Goal: Task Accomplishment & Management: Manage account settings

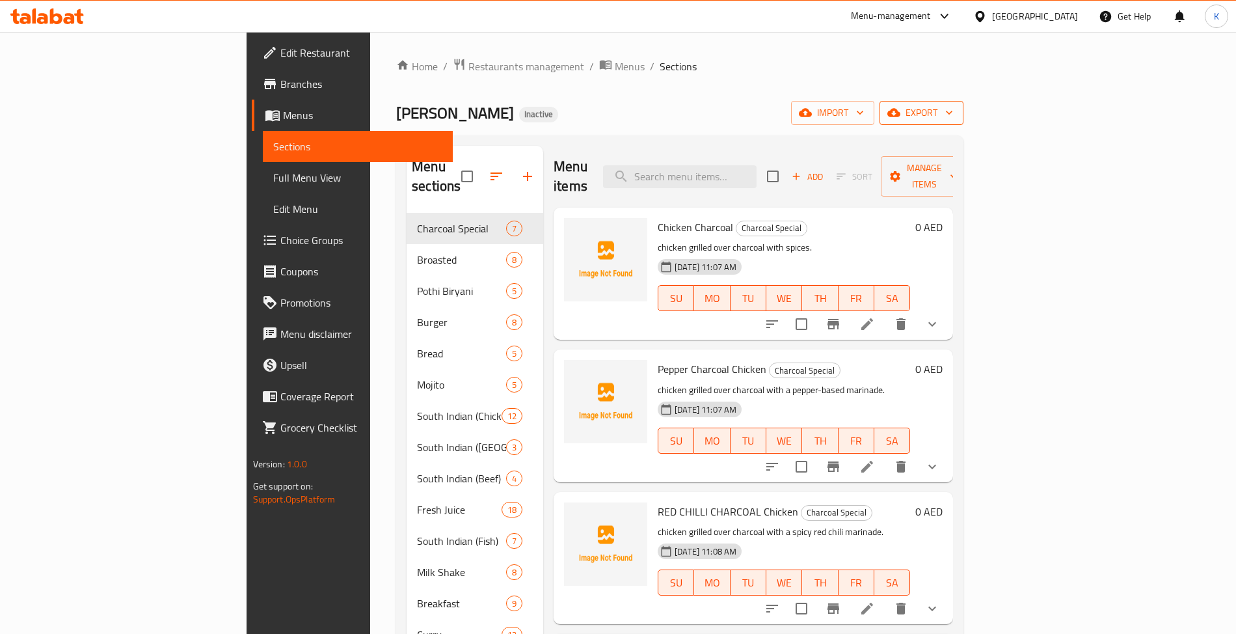
click at [953, 105] on span "export" at bounding box center [921, 113] width 63 height 16
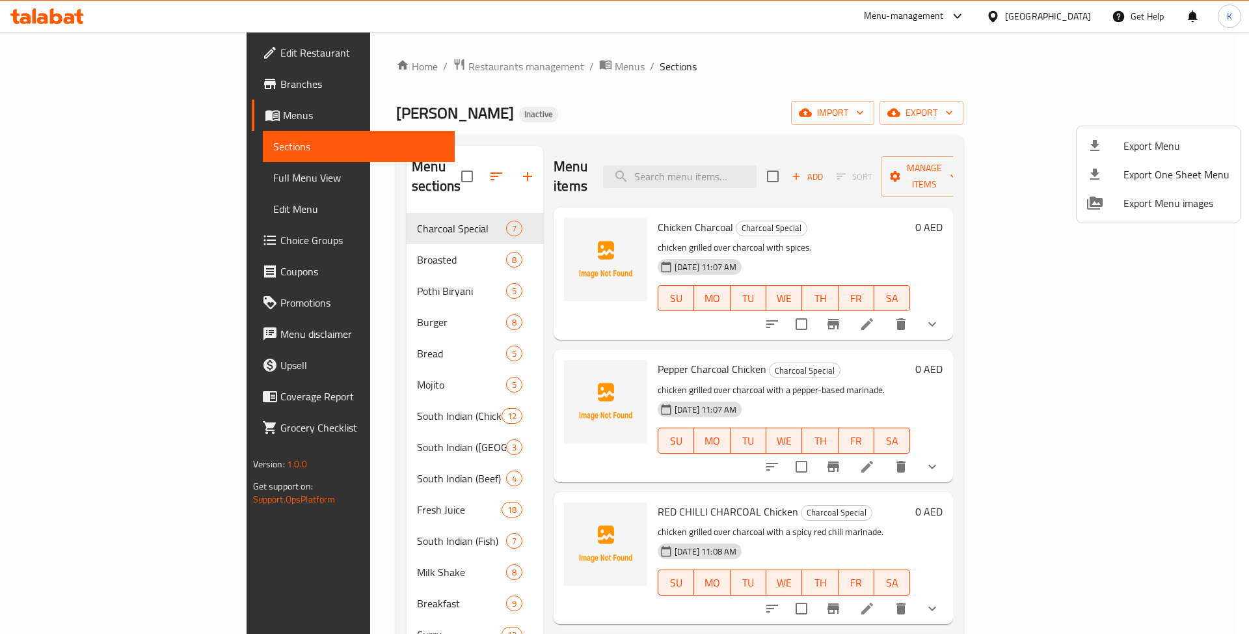
click at [1146, 138] on span "Export Menu" at bounding box center [1176, 146] width 106 height 16
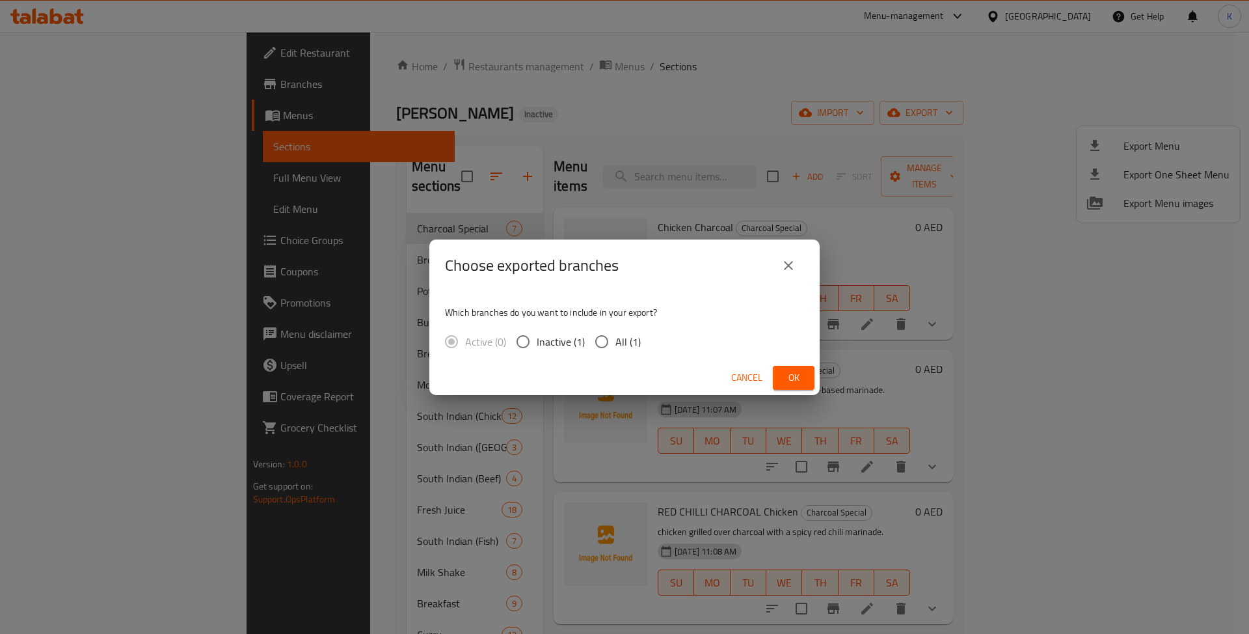
drag, startPoint x: 627, startPoint y: 362, endPoint x: 623, endPoint y: 352, distance: 10.5
click at [626, 360] on div "Cancel Ok" at bounding box center [624, 377] width 390 height 34
click at [630, 347] on span "All (1)" at bounding box center [627, 342] width 25 height 16
click at [615, 347] on input "All (1)" at bounding box center [601, 341] width 27 height 27
radio input "true"
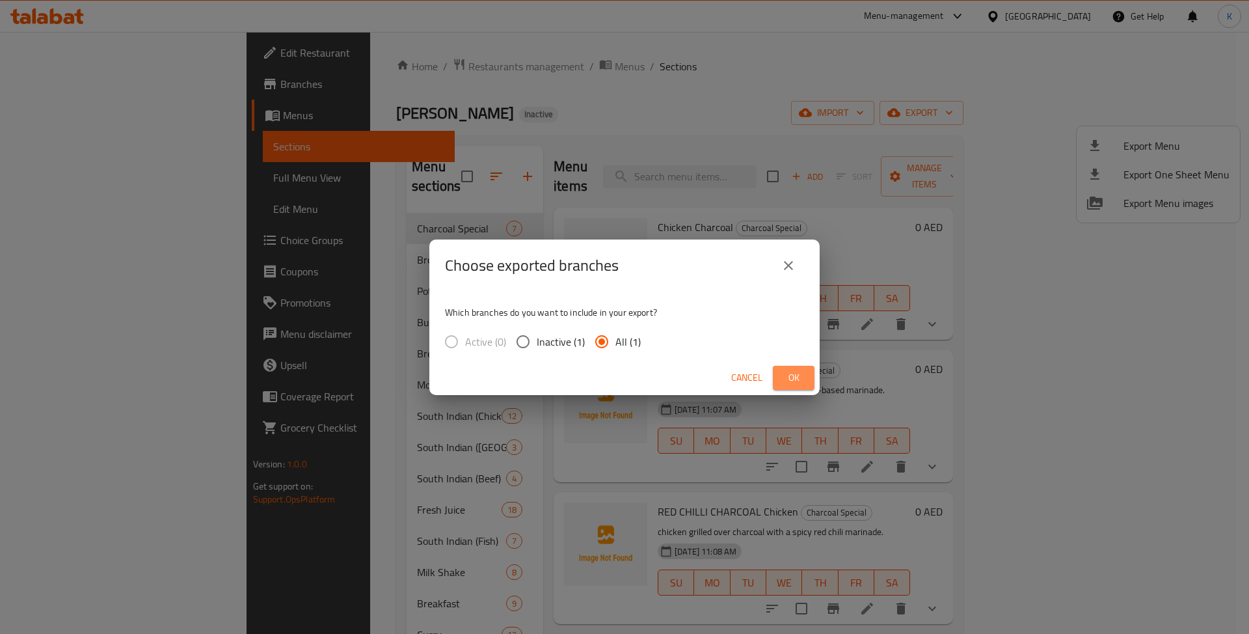
click at [807, 383] on button "Ok" at bounding box center [794, 378] width 42 height 24
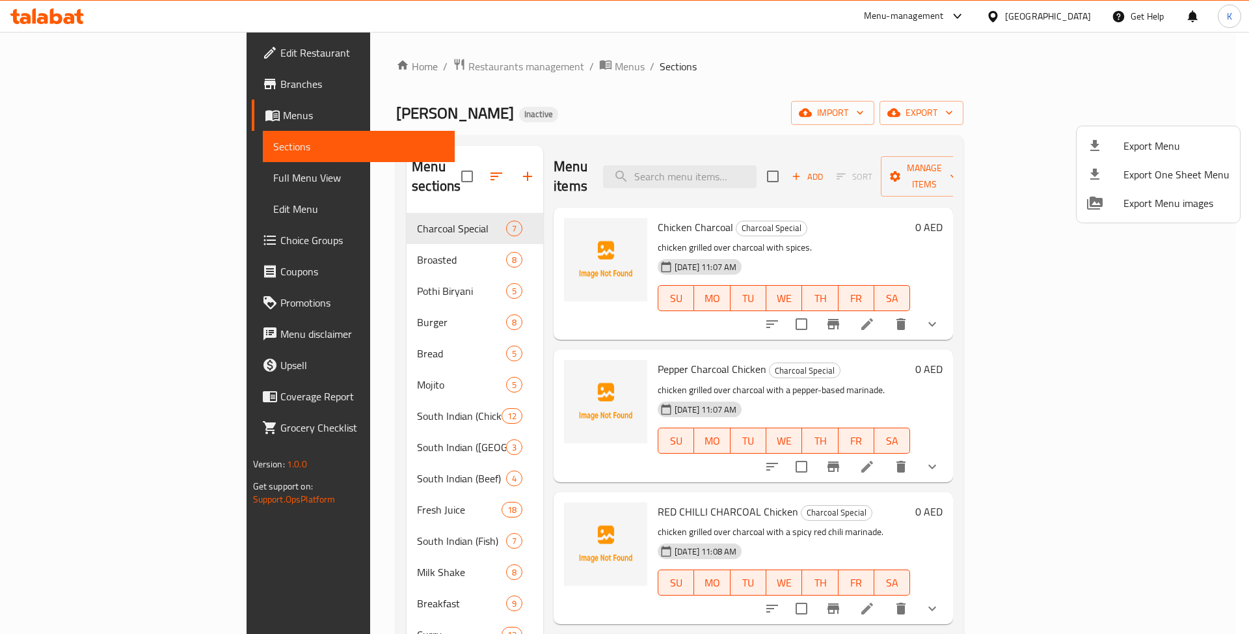
click at [461, 69] on div at bounding box center [624, 317] width 1249 height 634
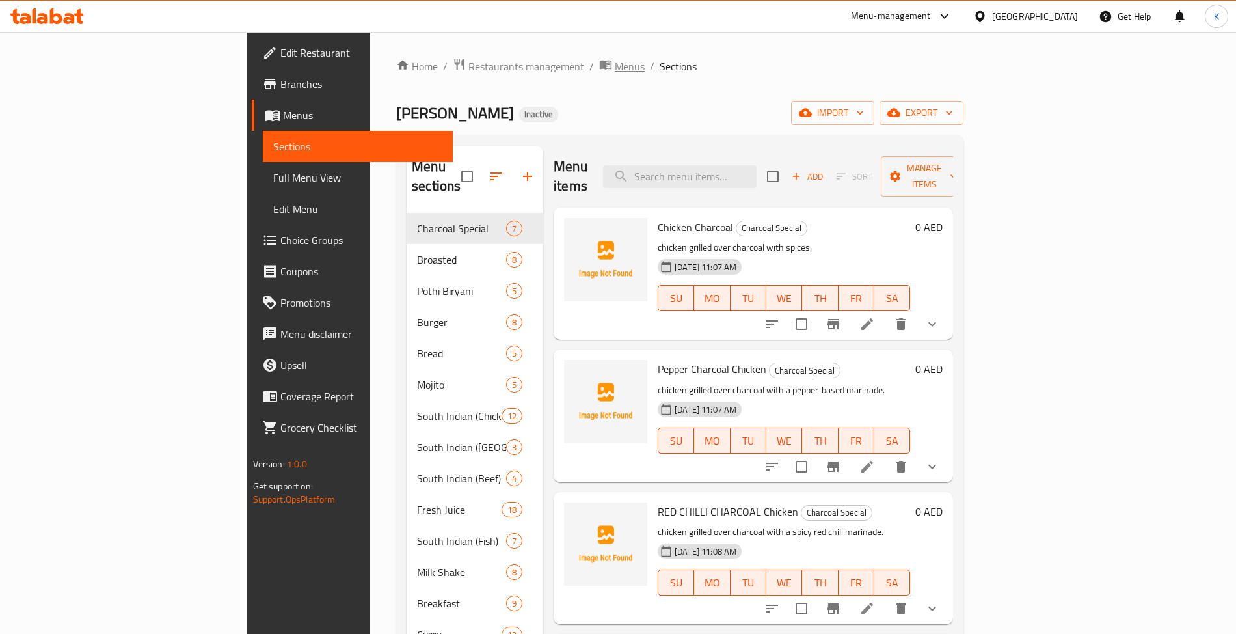
click at [615, 65] on span "Menus" at bounding box center [630, 67] width 30 height 16
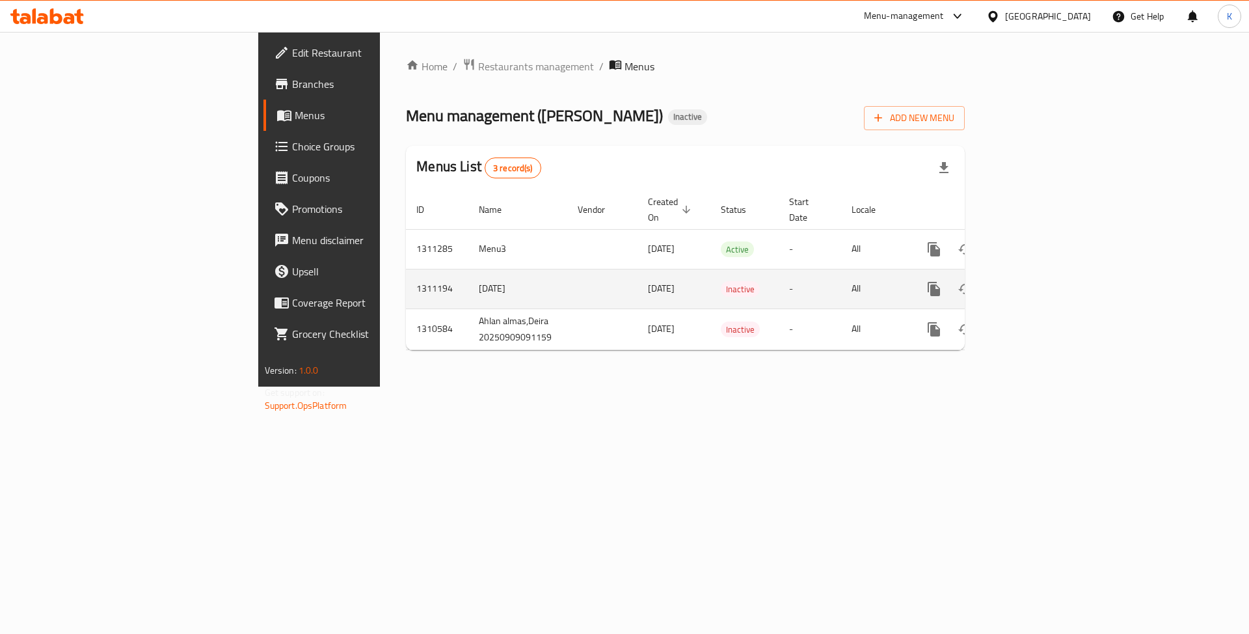
click at [1036, 281] on icon "enhanced table" at bounding box center [1028, 289] width 16 height 16
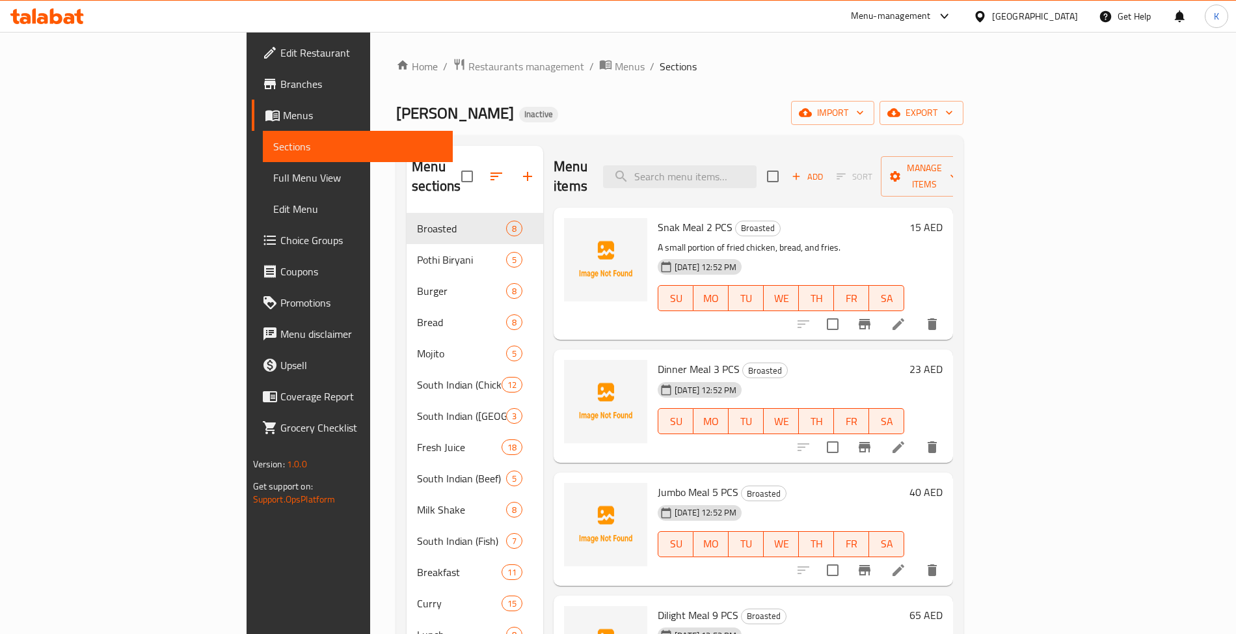
click at [273, 178] on span "Full Menu View" at bounding box center [357, 178] width 169 height 16
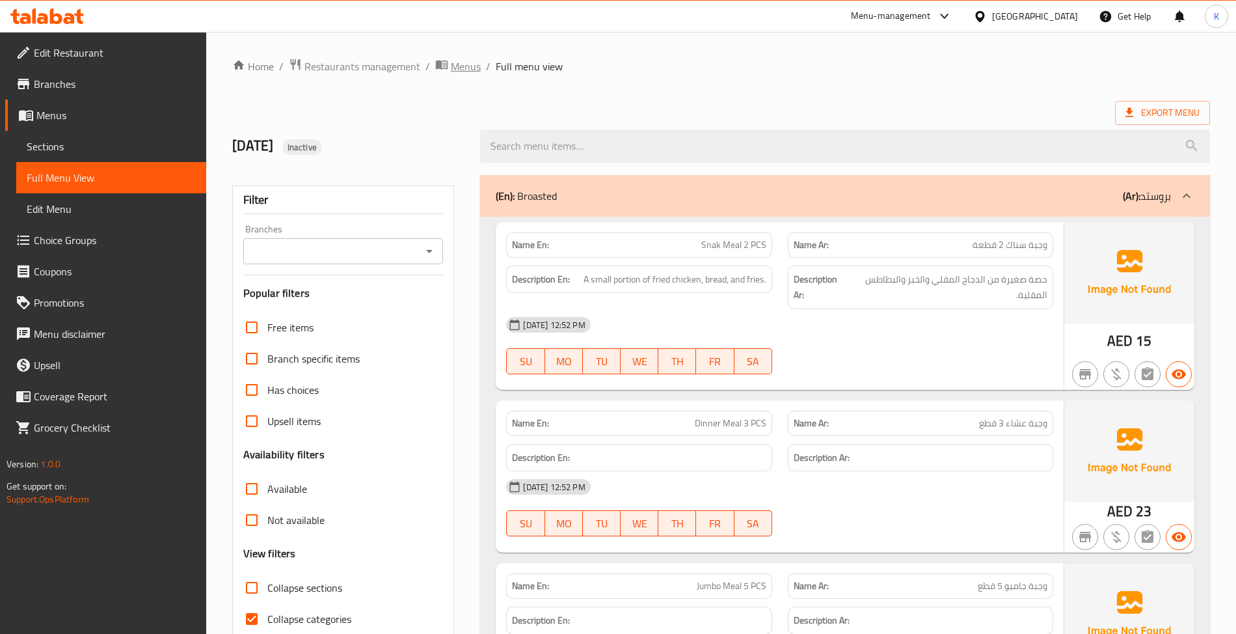
click at [476, 68] on span "Menus" at bounding box center [466, 67] width 30 height 16
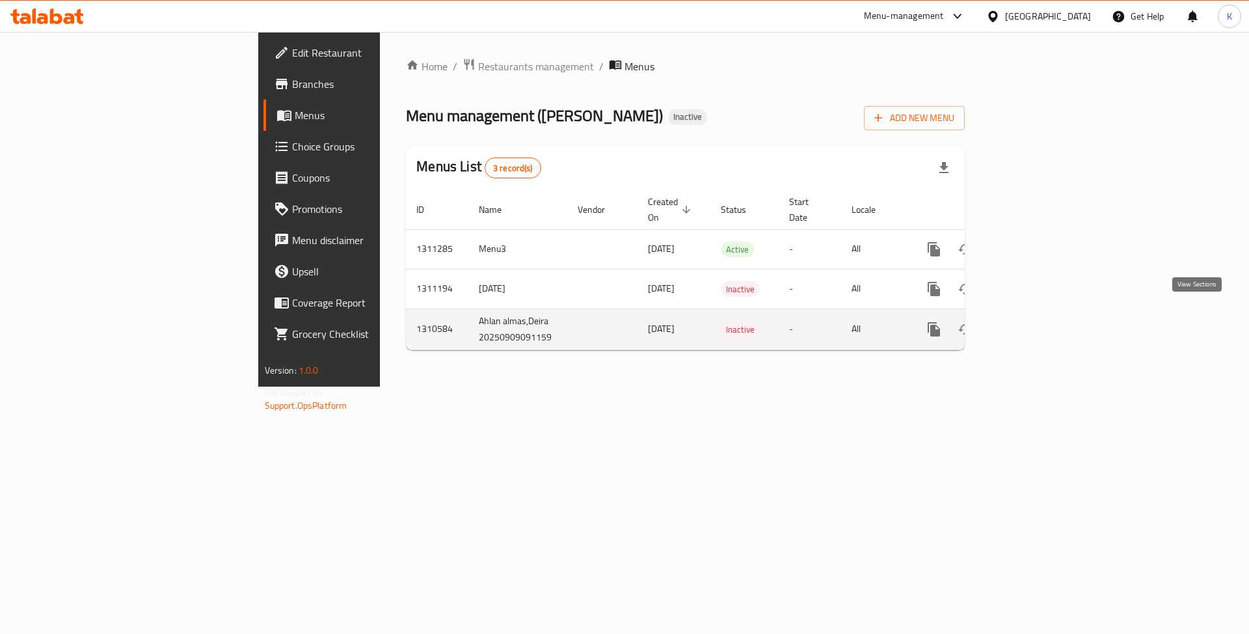
click at [1036, 321] on icon "enhanced table" at bounding box center [1028, 329] width 16 height 16
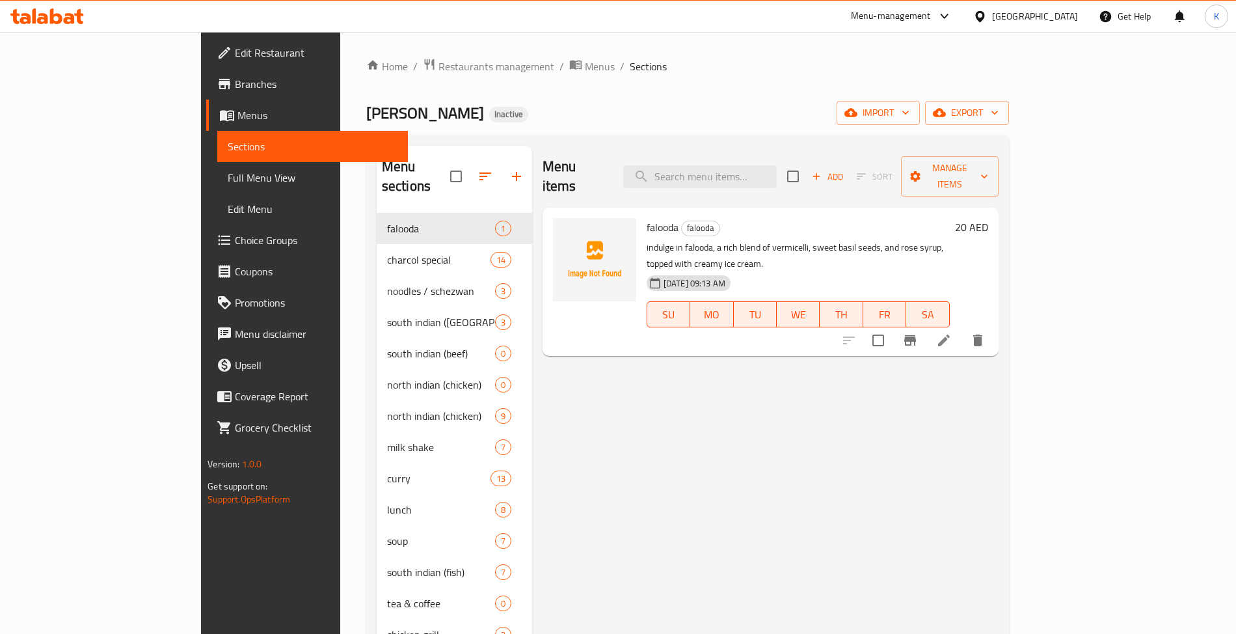
drag, startPoint x: 453, startPoint y: 74, endPoint x: 461, endPoint y: 84, distance: 12.5
click at [585, 70] on span "Menus" at bounding box center [600, 67] width 30 height 16
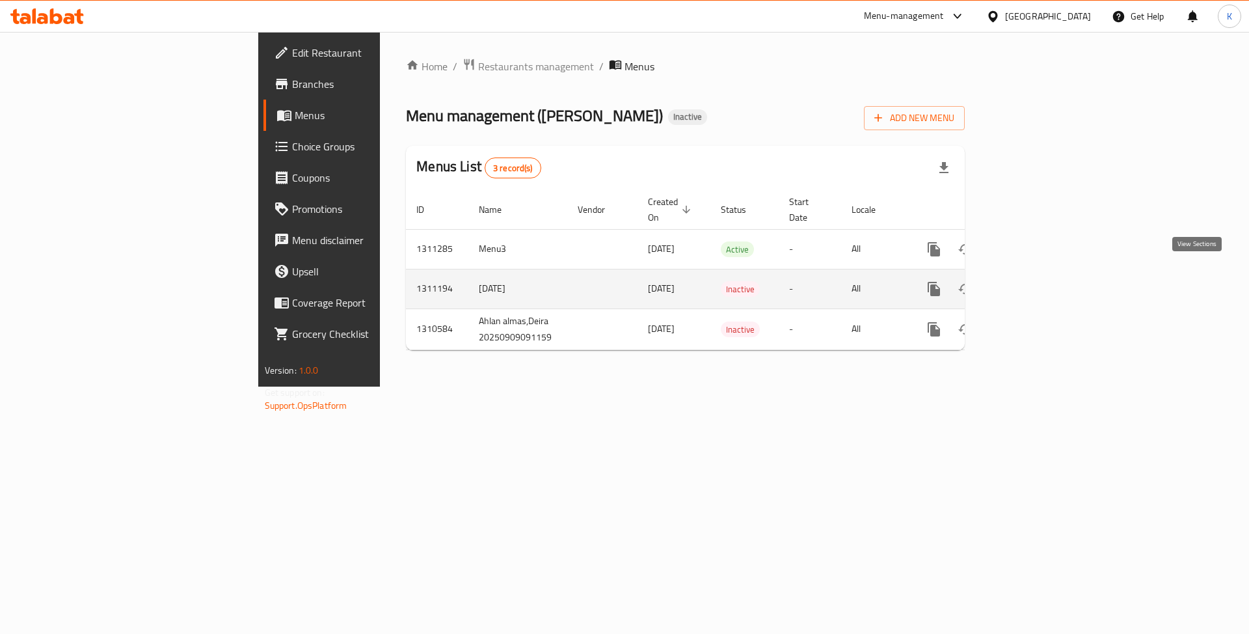
click at [1036, 281] on icon "enhanced table" at bounding box center [1028, 289] width 16 height 16
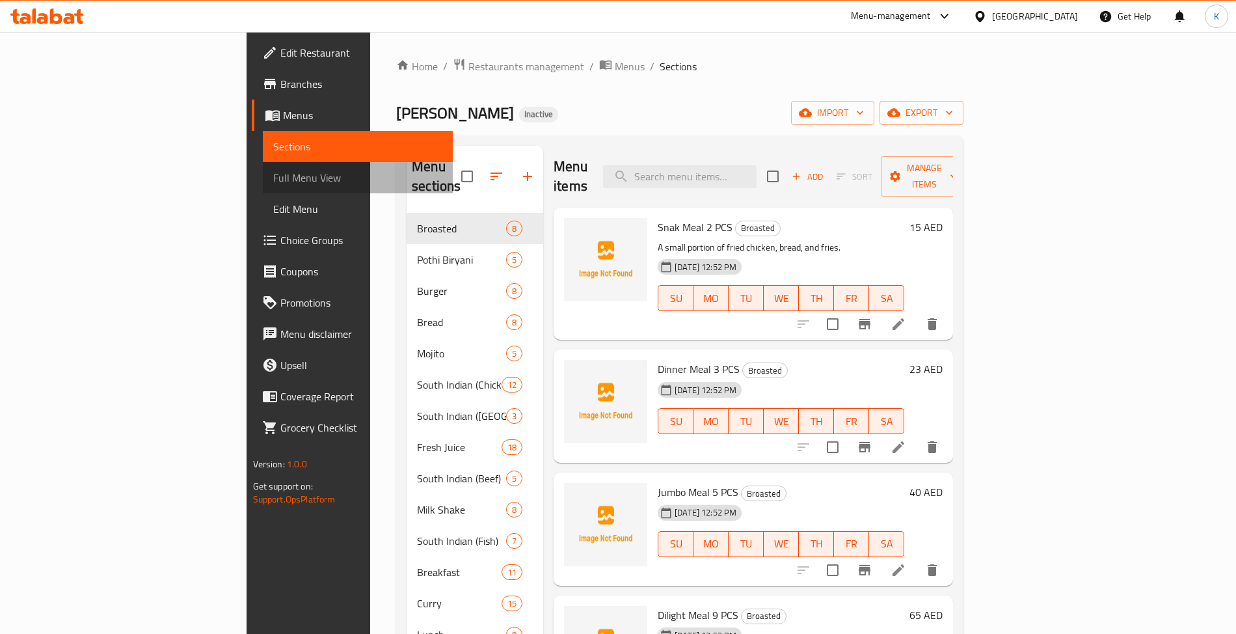
click at [273, 183] on span "Full Menu View" at bounding box center [357, 178] width 169 height 16
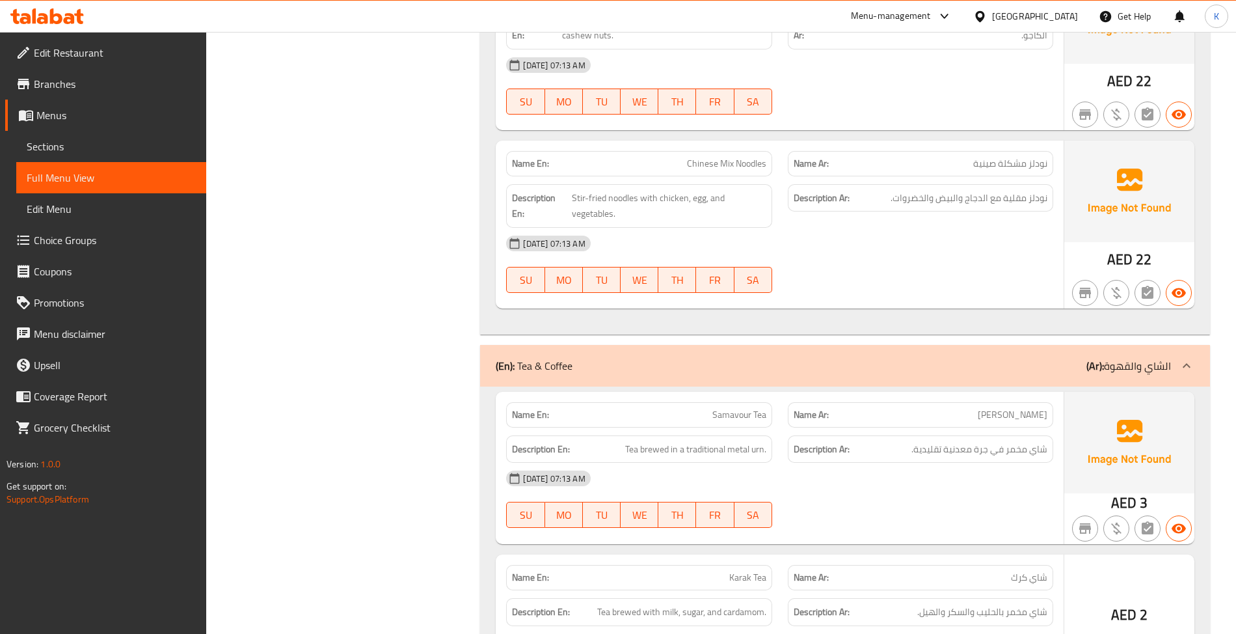
scroll to position [34311, 0]
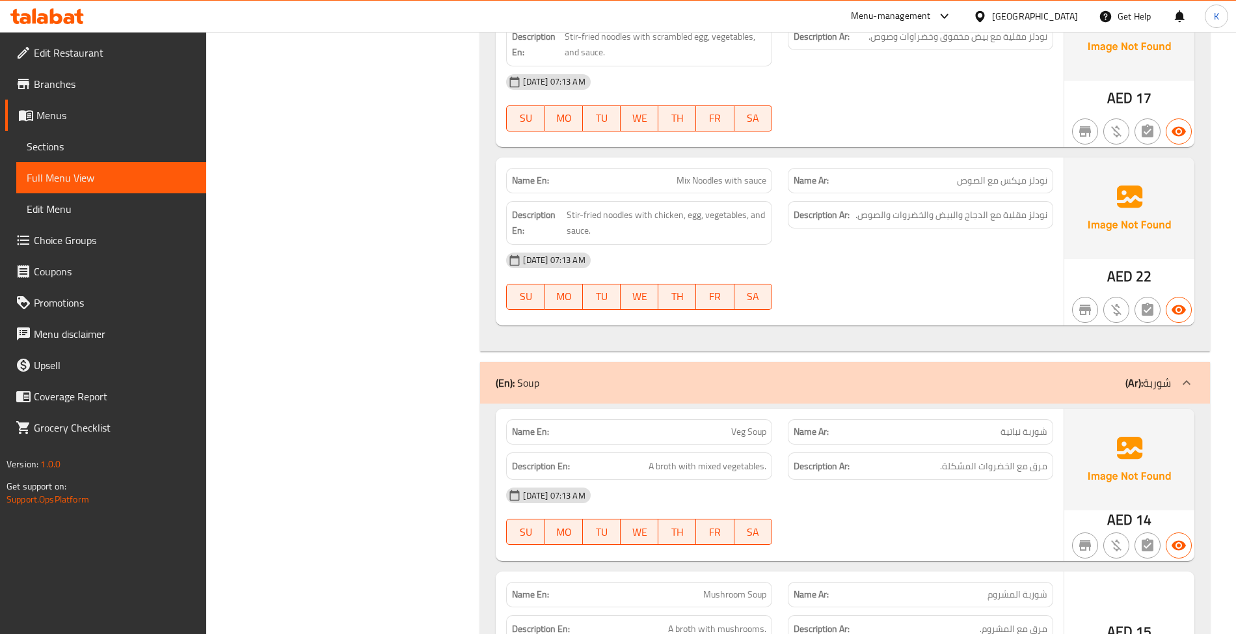
click at [815, 201] on div "Name Ar: نودلز ميكس مع الصوص" at bounding box center [920, 180] width 281 height 41
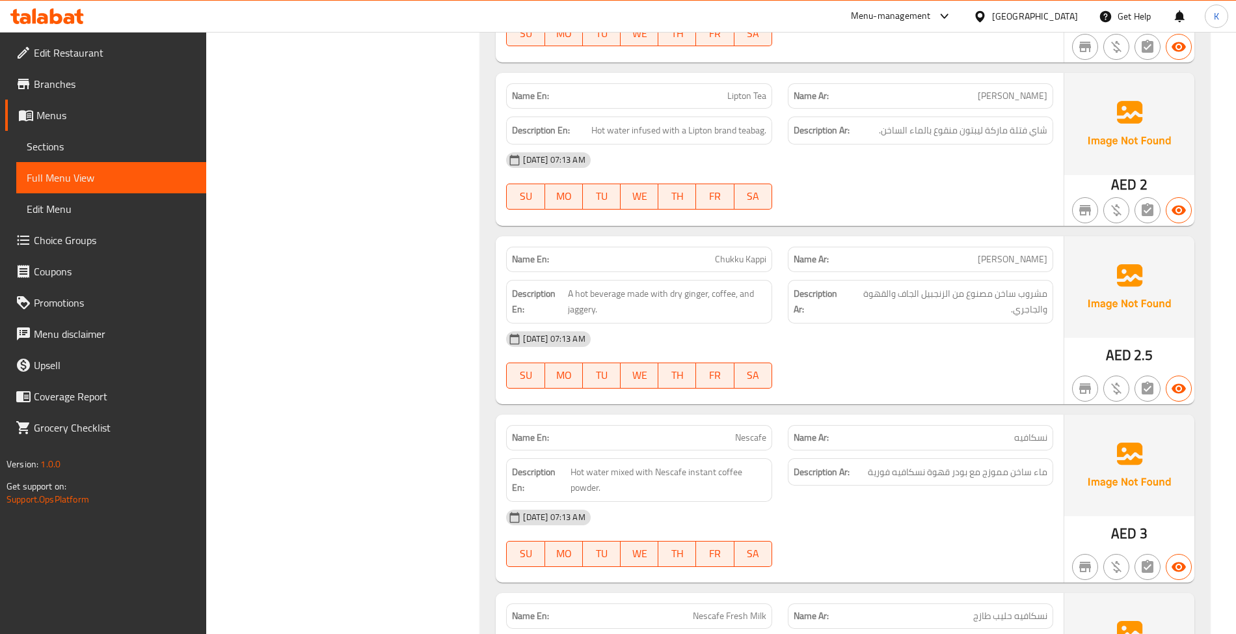
scroll to position [40075, 0]
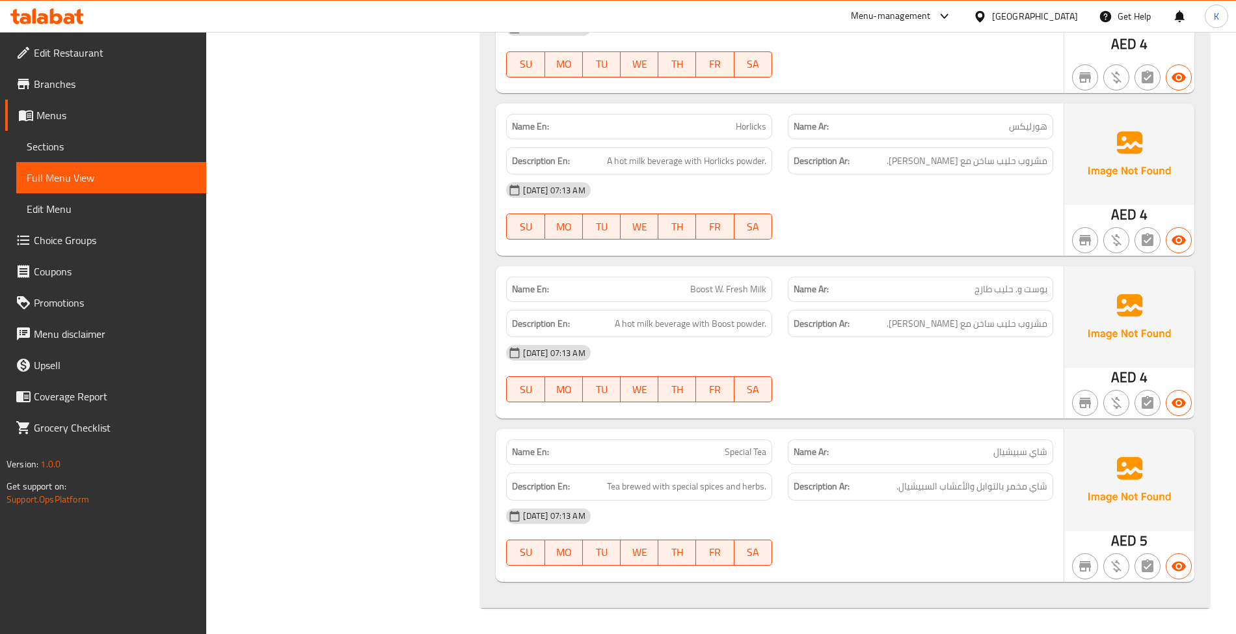
click at [71, 113] on span "Menus" at bounding box center [115, 115] width 159 height 16
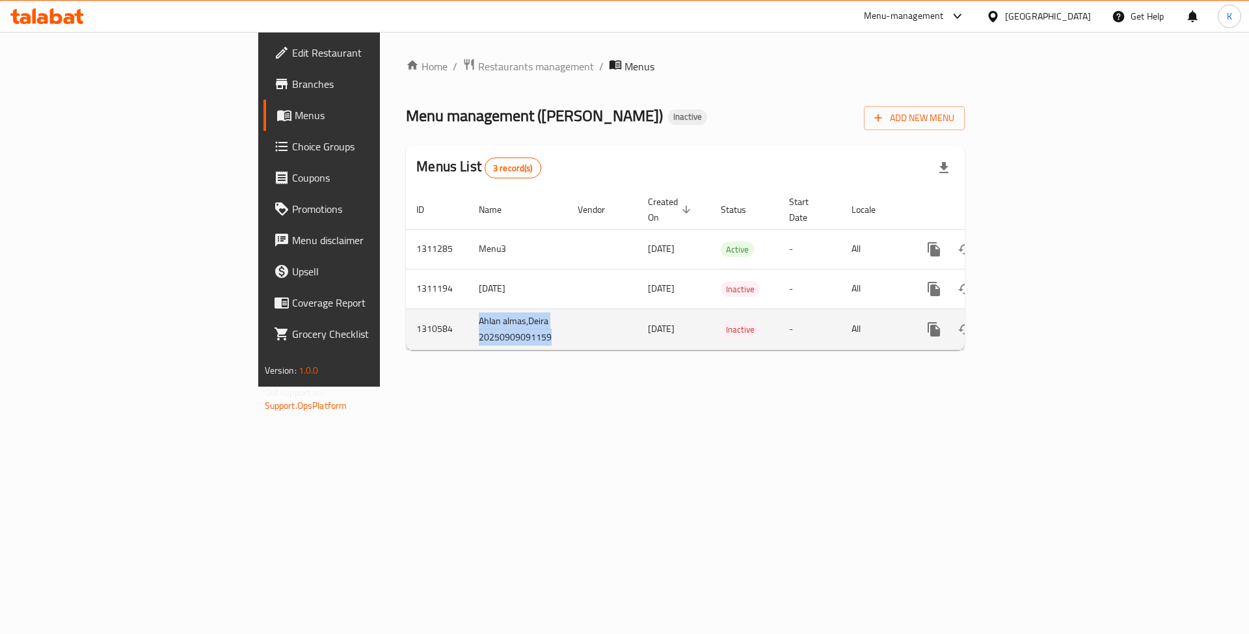
drag, startPoint x: 377, startPoint y: 318, endPoint x: 303, endPoint y: 305, distance: 75.3
click at [468, 308] on td "Ahlan almas,Deira 20250909091159" at bounding box center [517, 328] width 99 height 41
copy td "Ahlan almas,Deira 20250909091159"
click at [1012, 316] on button "enhanced table" at bounding box center [996, 329] width 31 height 31
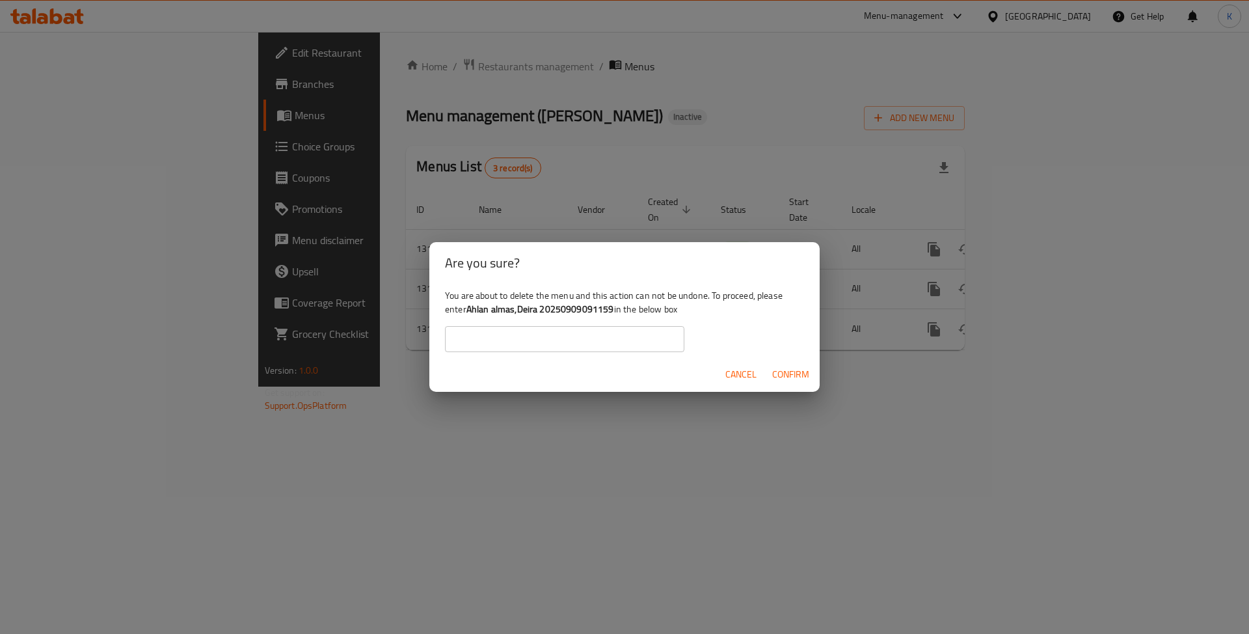
click at [680, 344] on input "text" at bounding box center [564, 339] width 239 height 26
paste input "Ahlan almas,Deira 20250909091159"
type input "Ahlan almas,Deira 20250909091159"
click at [799, 377] on span "Confirm" at bounding box center [790, 374] width 37 height 16
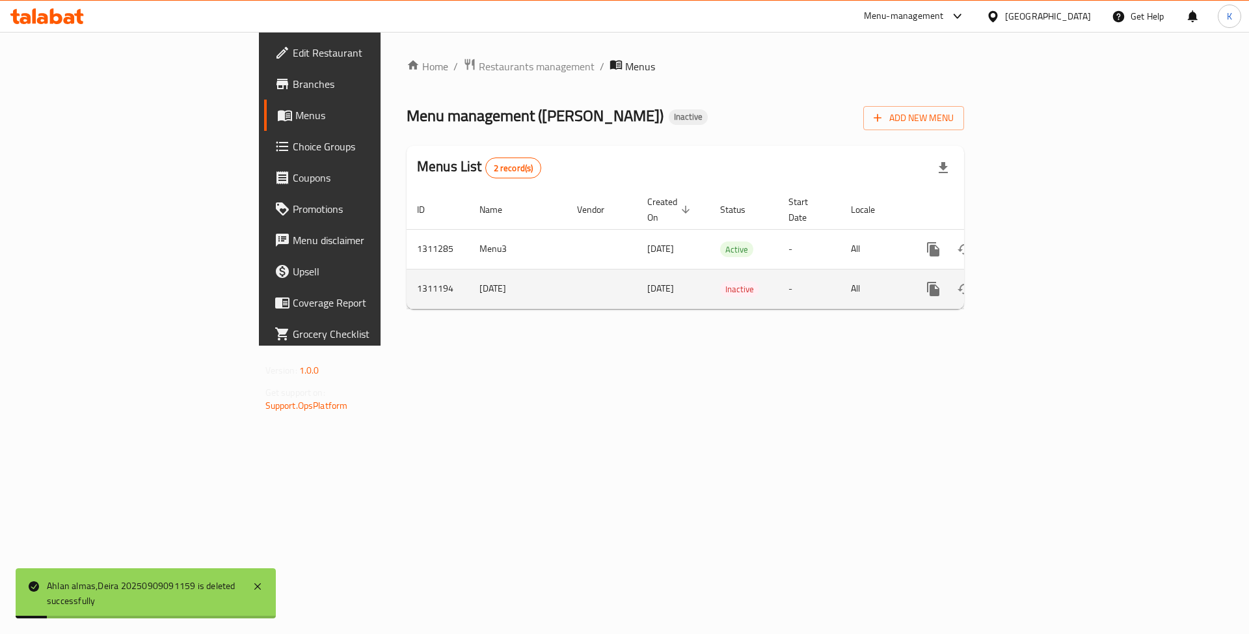
drag, startPoint x: 351, startPoint y: 264, endPoint x: 610, endPoint y: 282, distance: 259.5
click at [469, 271] on td "[DATE]" at bounding box center [518, 289] width 98 height 40
copy td "[DATE]"
click at [1004, 281] on icon "enhanced table" at bounding box center [996, 289] width 16 height 16
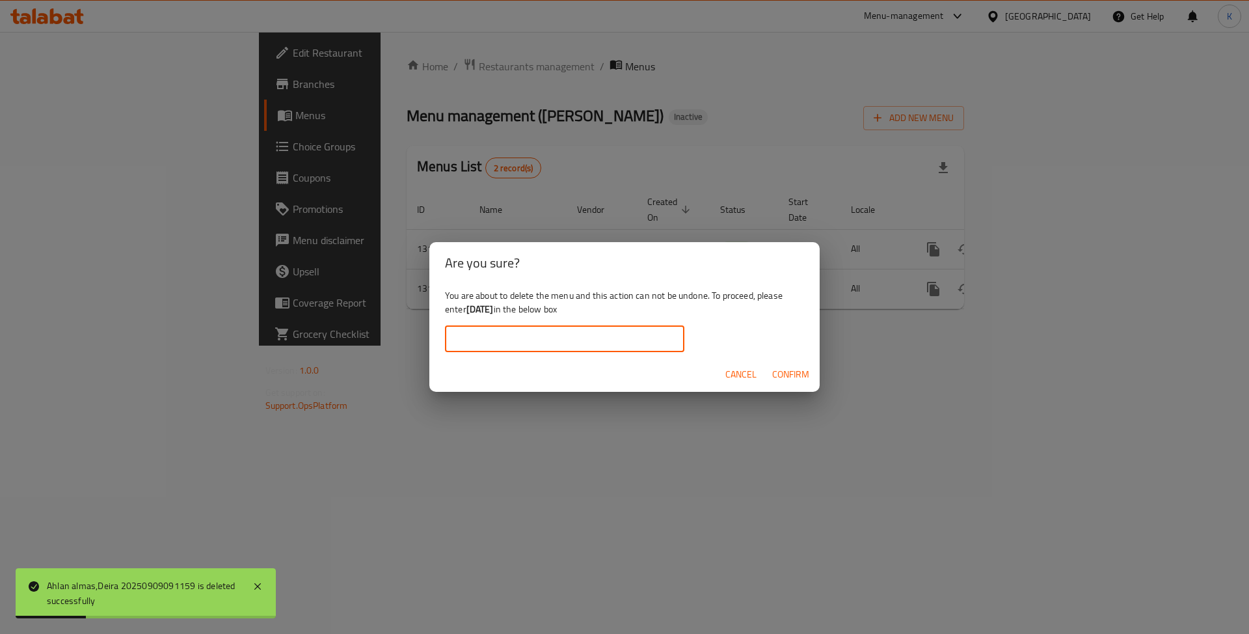
drag, startPoint x: 615, startPoint y: 328, endPoint x: 617, endPoint y: 336, distance: 7.9
click at [617, 336] on input "text" at bounding box center [564, 339] width 239 height 26
paste input "[DATE]"
type input "[DATE]"
click at [800, 373] on span "Confirm" at bounding box center [790, 374] width 37 height 16
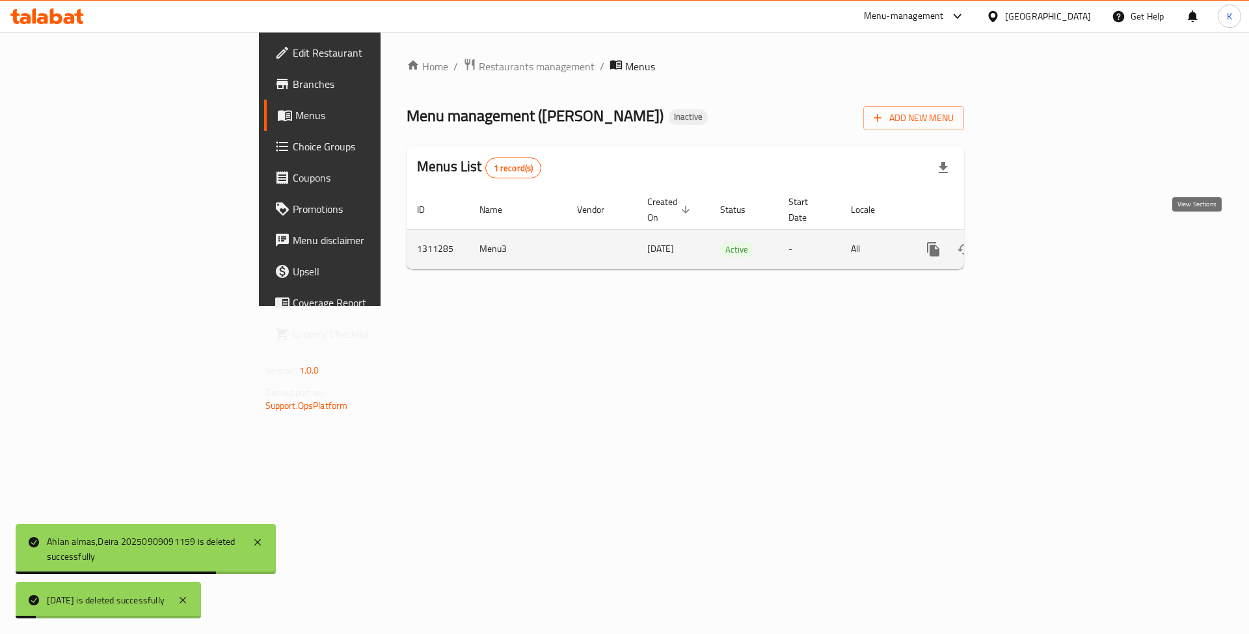
click at [1033, 243] on icon "enhanced table" at bounding box center [1027, 249] width 12 height 12
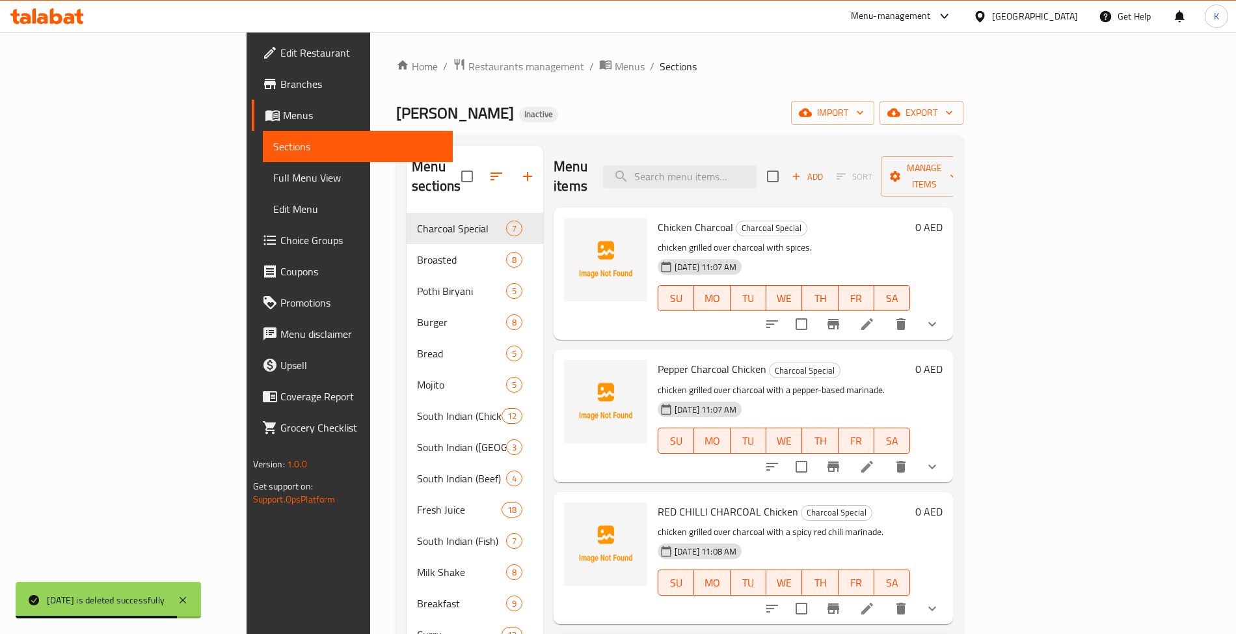
click at [488, 172] on icon "button" at bounding box center [496, 176] width 16 height 16
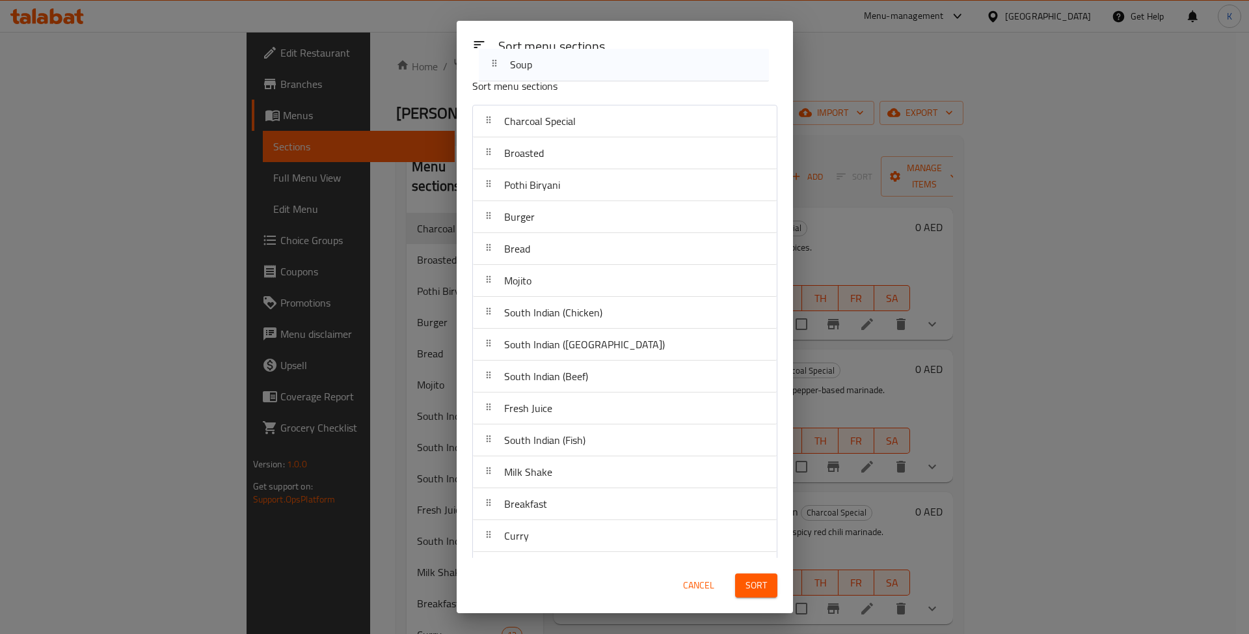
drag, startPoint x: 555, startPoint y: 453, endPoint x: 570, endPoint y: 100, distance: 353.5
click at [570, 100] on div "Sort menu sections Charcoal Special Broasted Pothi Biryani Burger Bread Mojito …" at bounding box center [625, 313] width 336 height 490
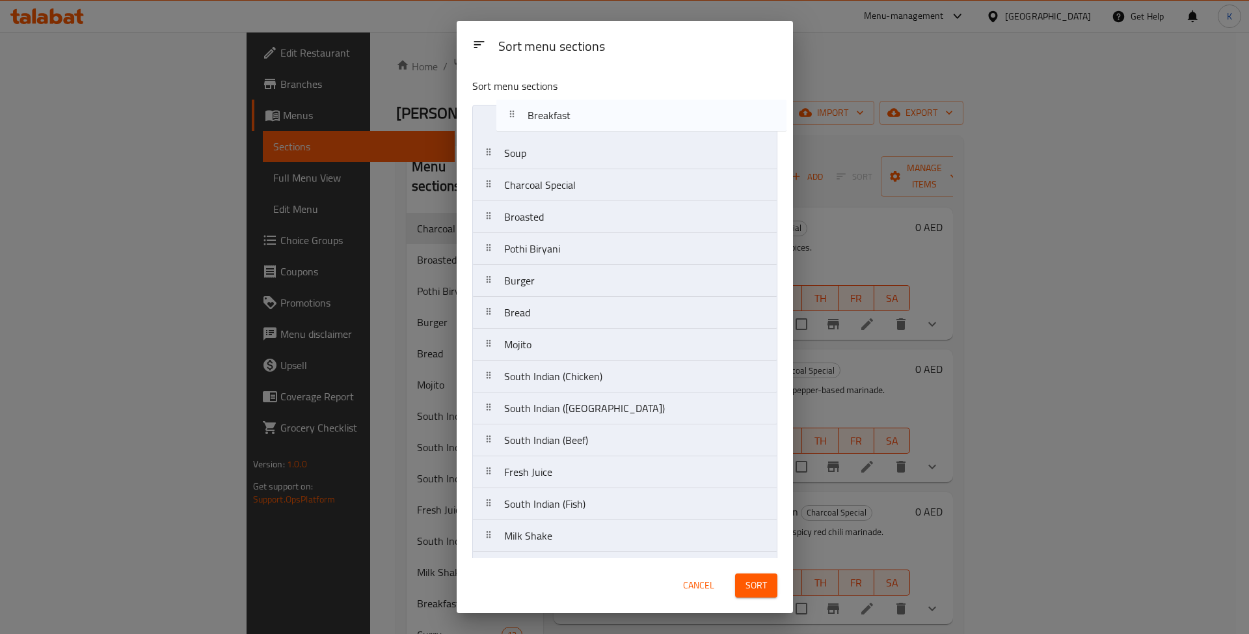
drag, startPoint x: 531, startPoint y: 122, endPoint x: 554, endPoint y: 118, distance: 23.7
click at [555, 117] on nav "Soup Charcoal Special Broasted Pothi Biryani Burger Bread Mojito South Indian (…" at bounding box center [624, 536] width 305 height 862
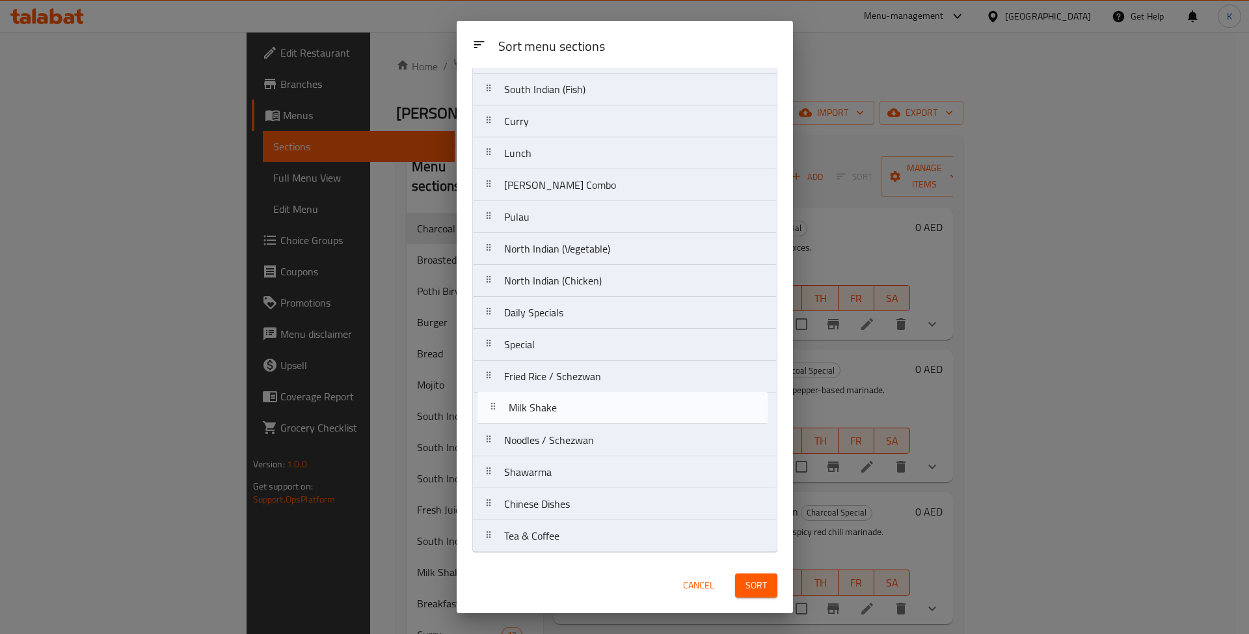
scroll to position [420, 0]
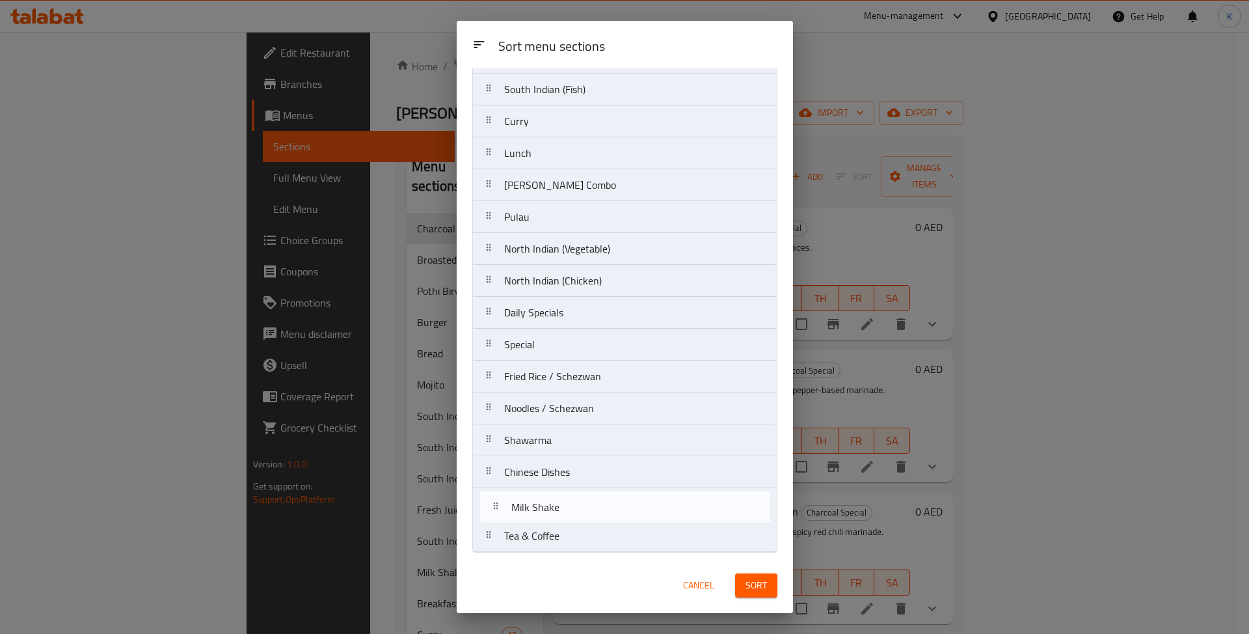
drag, startPoint x: 545, startPoint y: 128, endPoint x: 565, endPoint y: 553, distance: 425.2
click at [563, 535] on nav "Breakfast Soup Charcoal Special Broasted Pothi Biryani Burger Bread Mojito Sout…" at bounding box center [624, 121] width 305 height 862
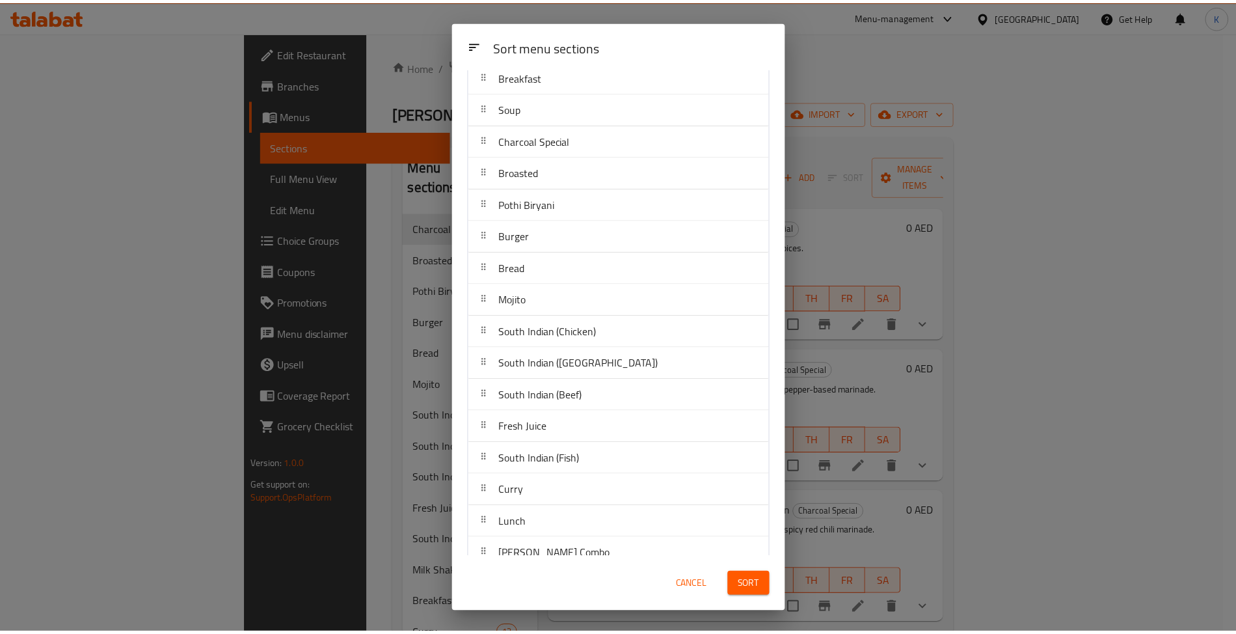
scroll to position [16, 0]
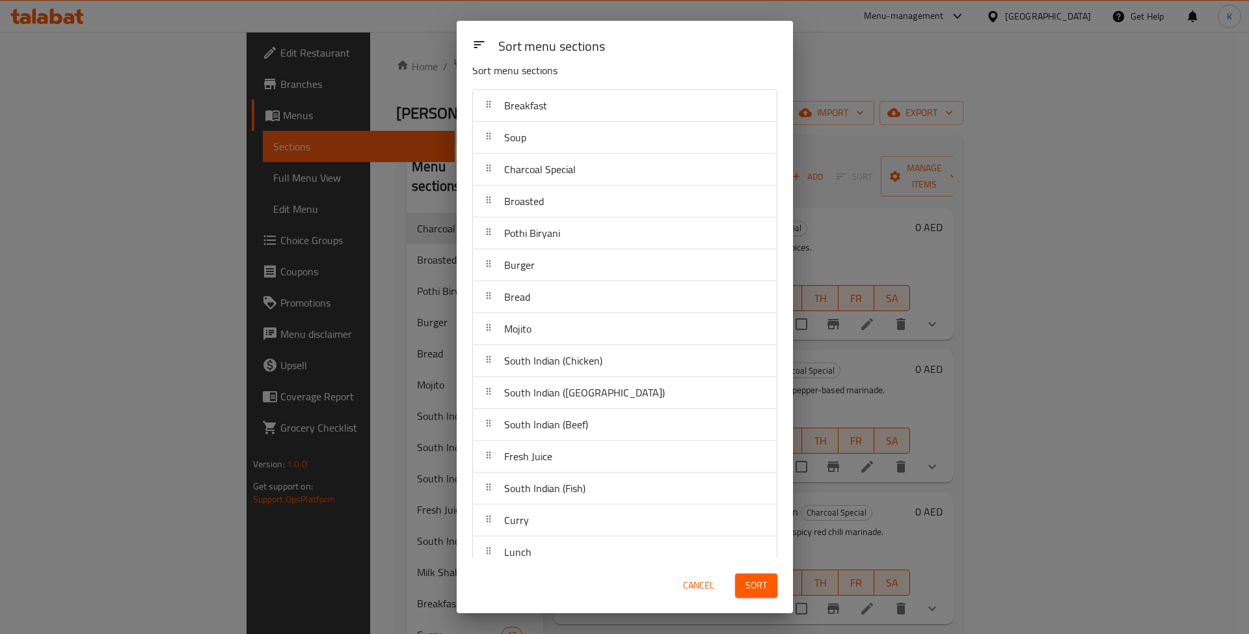
click at [749, 584] on span "Sort" at bounding box center [755, 585] width 21 height 16
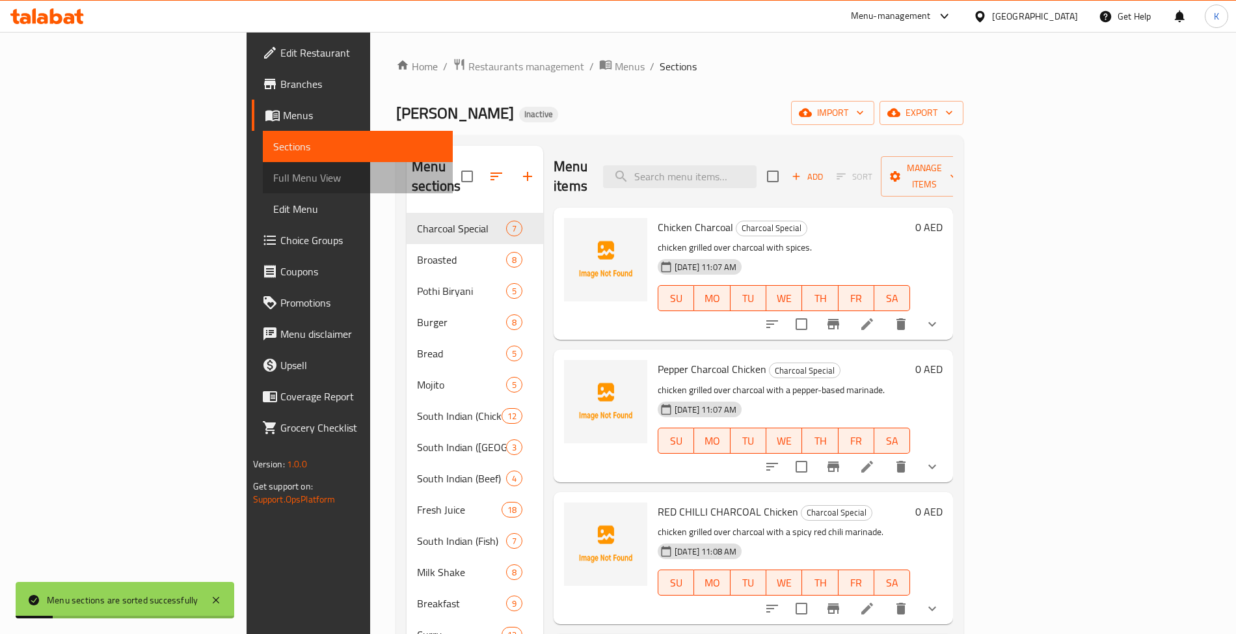
click at [273, 177] on span "Full Menu View" at bounding box center [357, 178] width 169 height 16
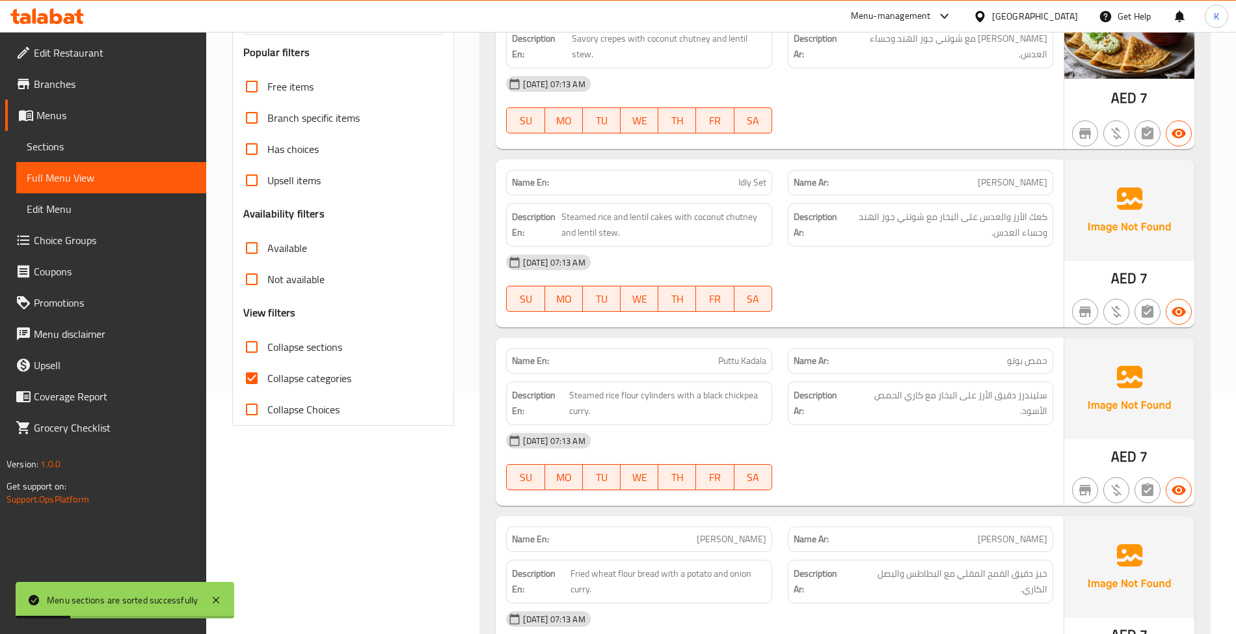
scroll to position [202, 0]
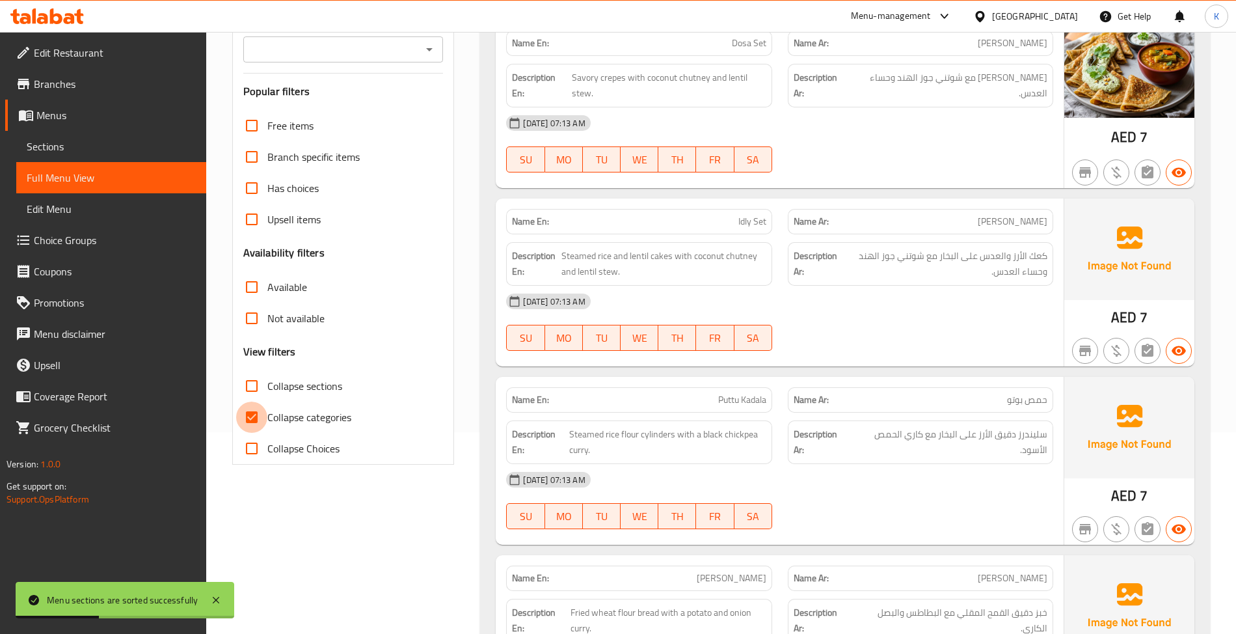
click at [248, 418] on input "Collapse categories" at bounding box center [251, 416] width 31 height 31
checkbox input "false"
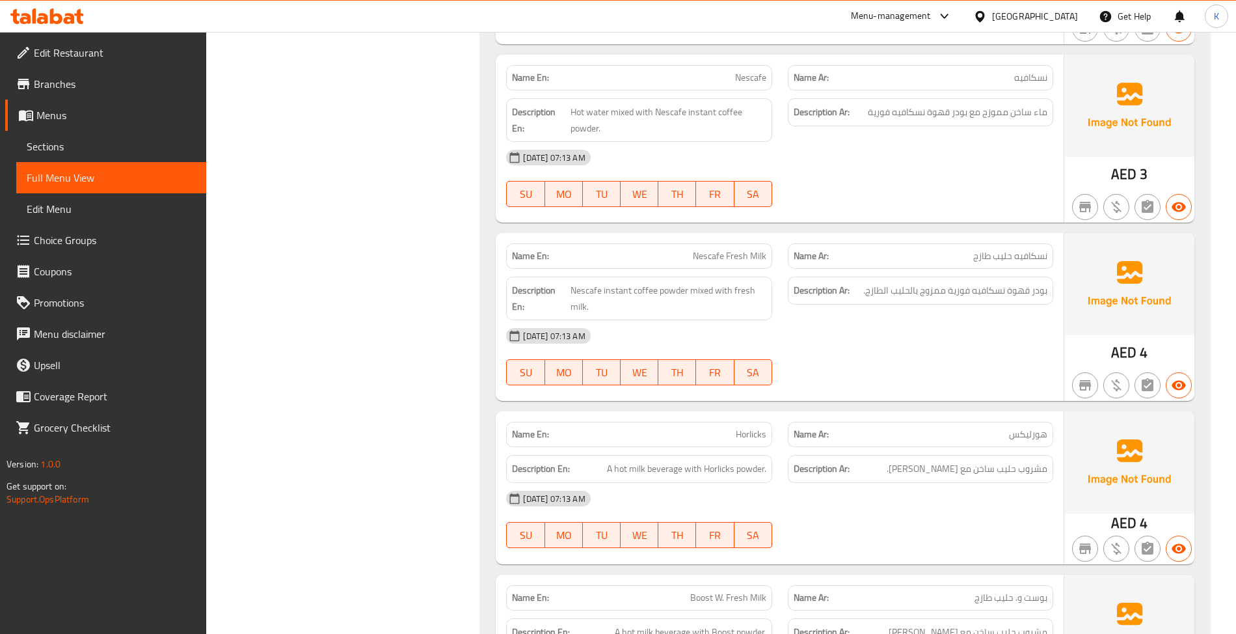
scroll to position [37418, 0]
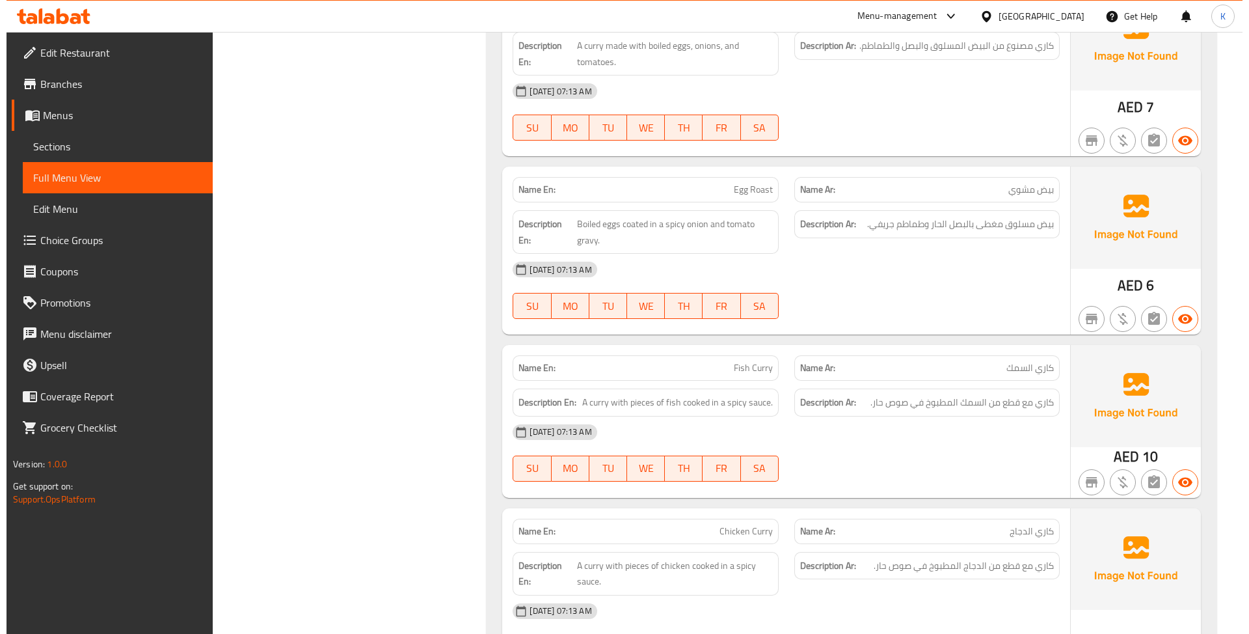
scroll to position [0, 0]
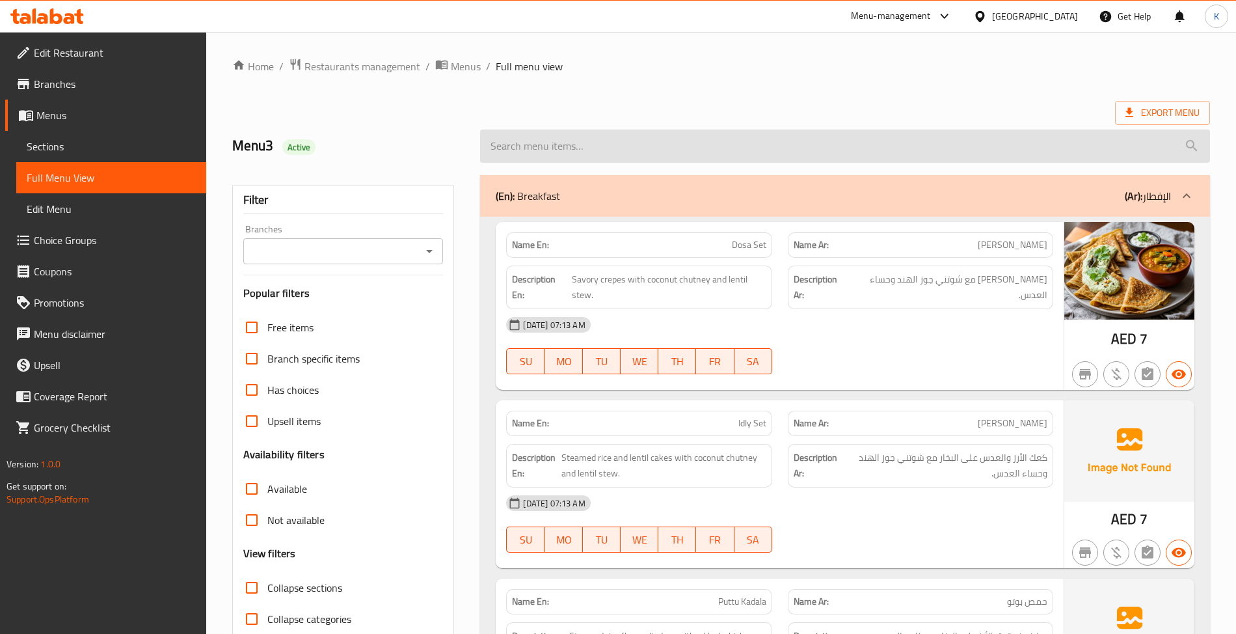
click at [1008, 144] on input "search" at bounding box center [844, 145] width 729 height 33
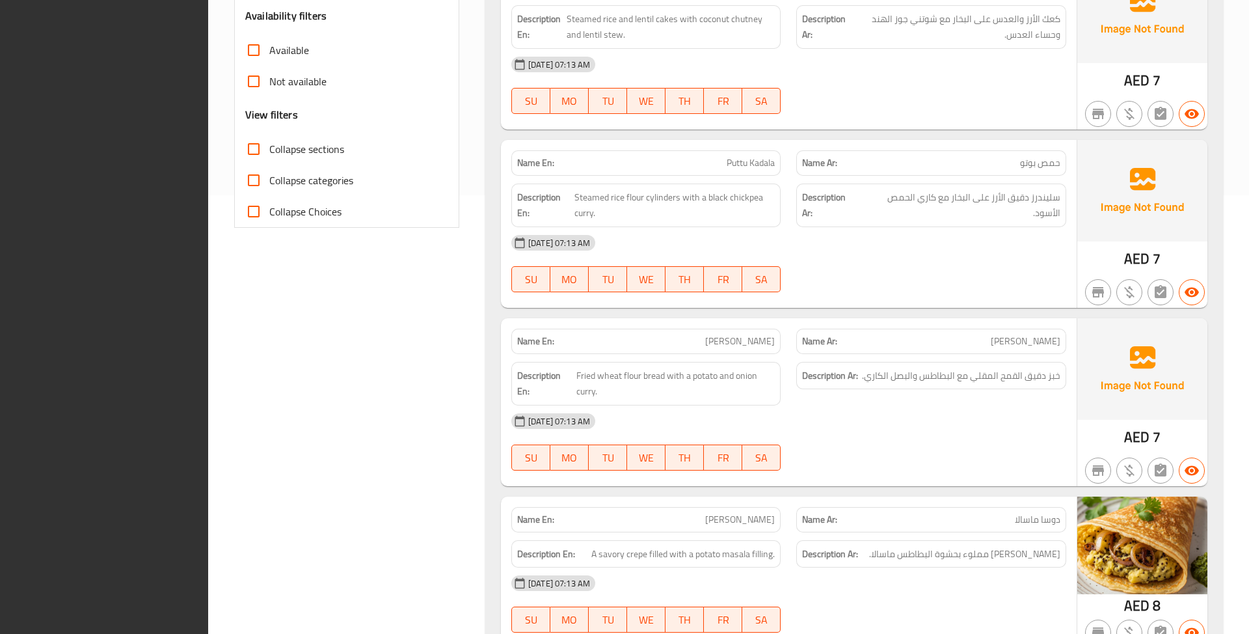
click at [801, 106] on div at bounding box center [930, 114] width 285 height 16
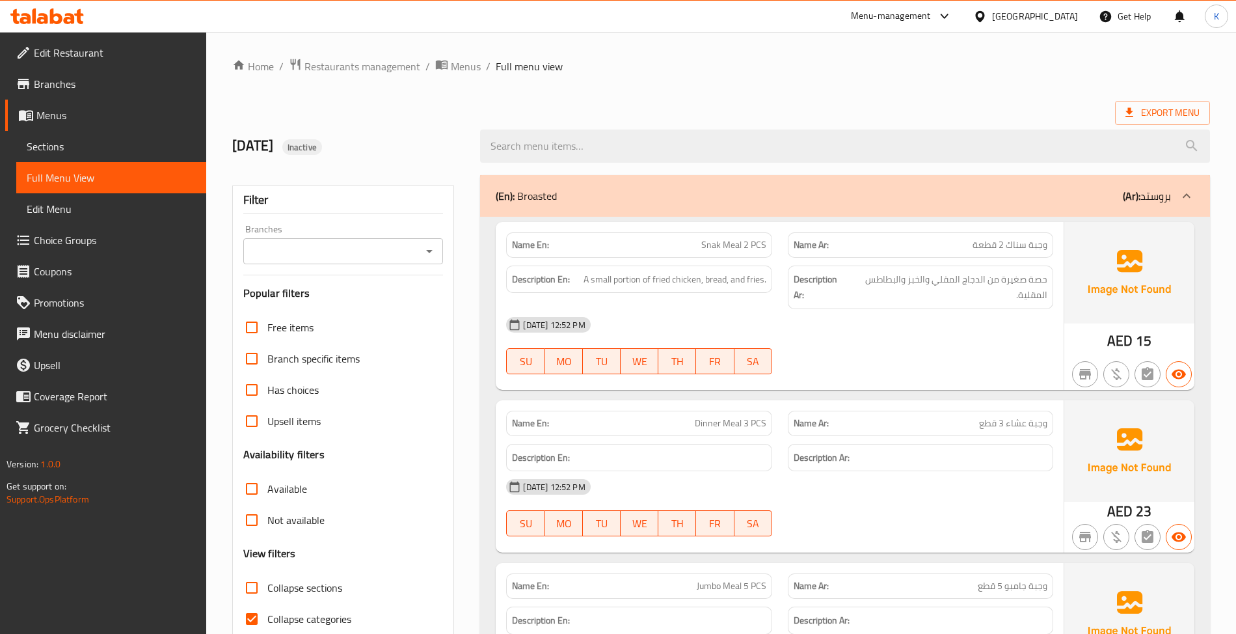
click at [148, 59] on span "Edit Restaurant" at bounding box center [115, 53] width 162 height 16
